Goal: Find specific page/section: Find specific page/section

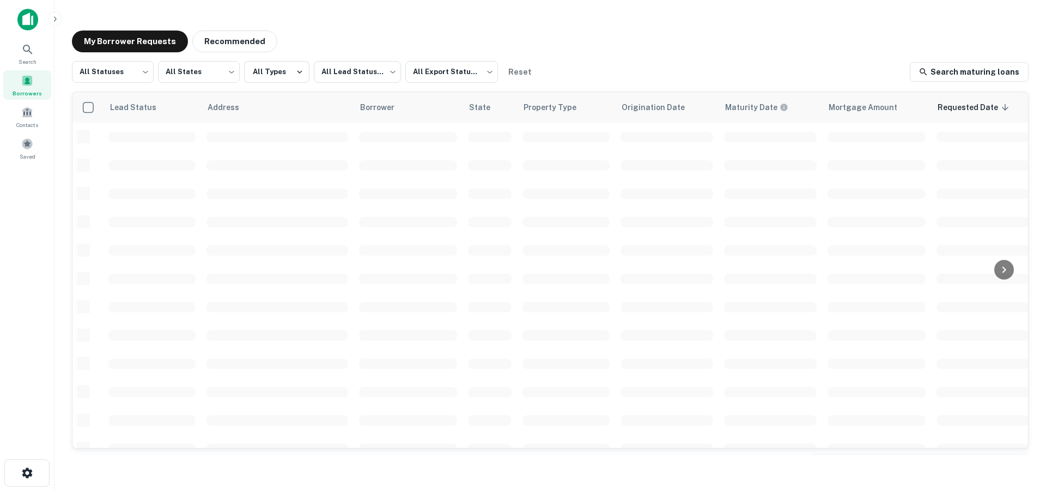
scroll to position [392, 0]
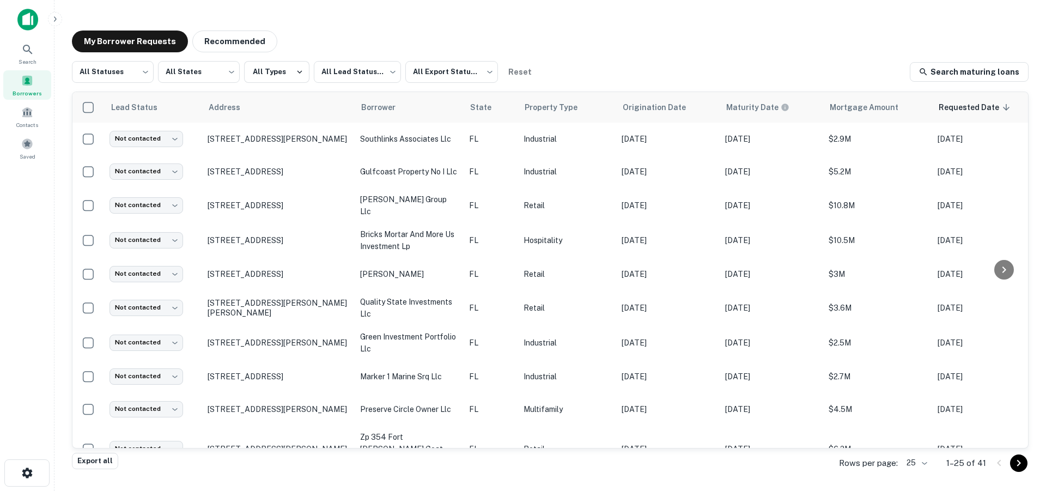
click at [915, 466] on body "Search Borrowers Contacts Saved My Borrower Requests Recommended All Statuses *…" at bounding box center [523, 245] width 1046 height 491
click at [924, 390] on li "50" at bounding box center [917, 390] width 37 height 20
